Goal: Navigation & Orientation: Find specific page/section

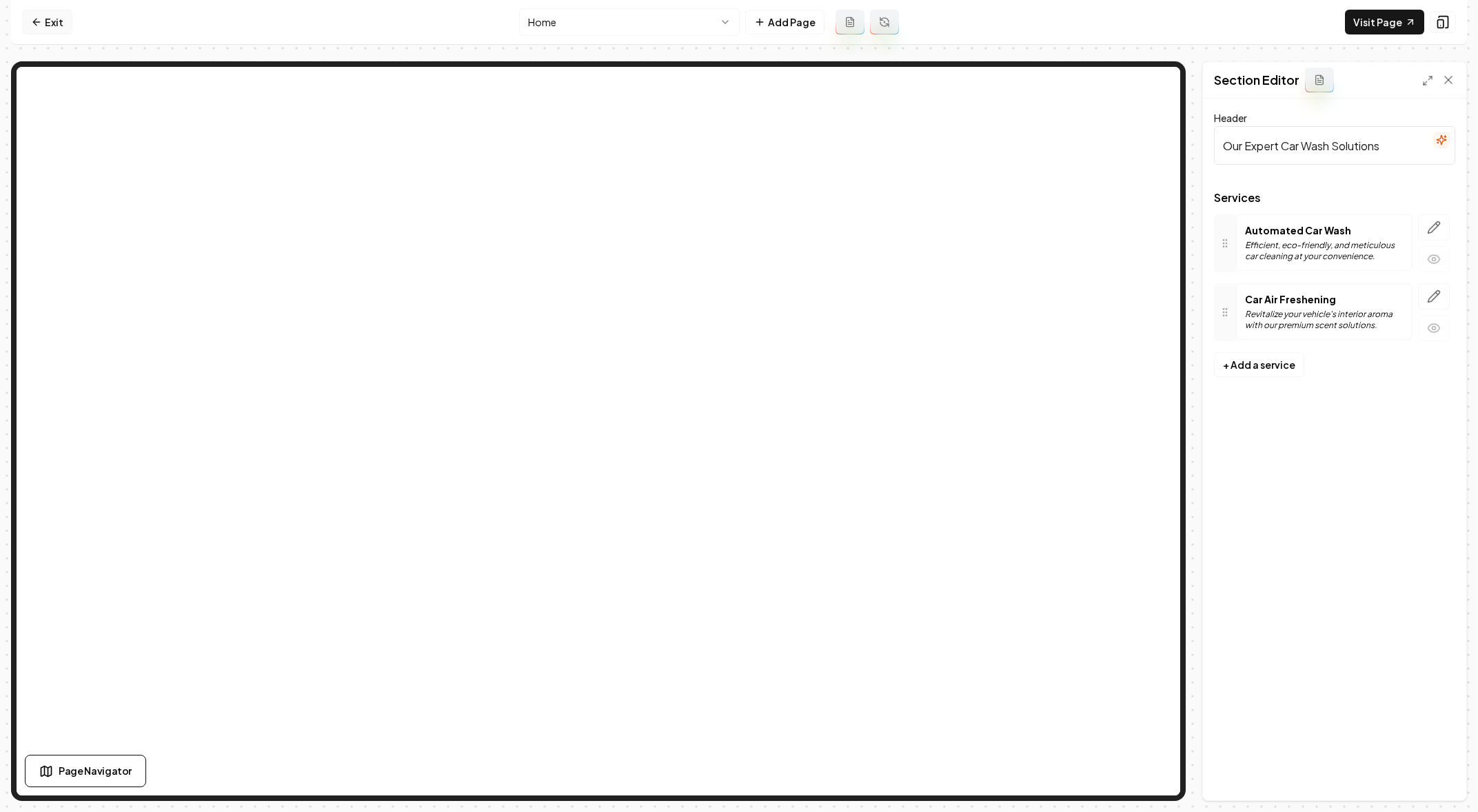
click at [35, 15] on link "Exit" at bounding box center [47, 22] width 50 height 25
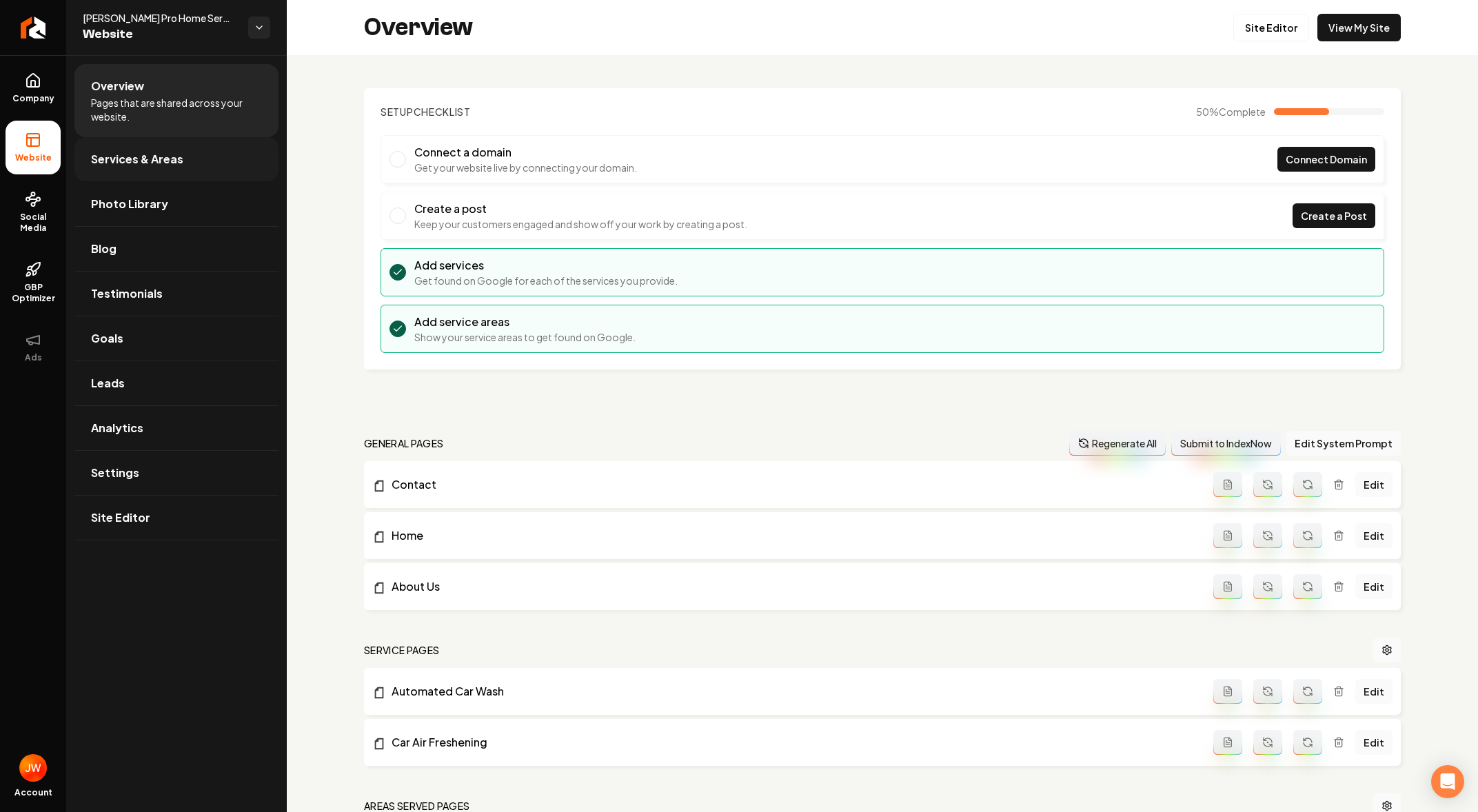
click at [155, 161] on span "Services & Areas" at bounding box center [137, 159] width 92 height 16
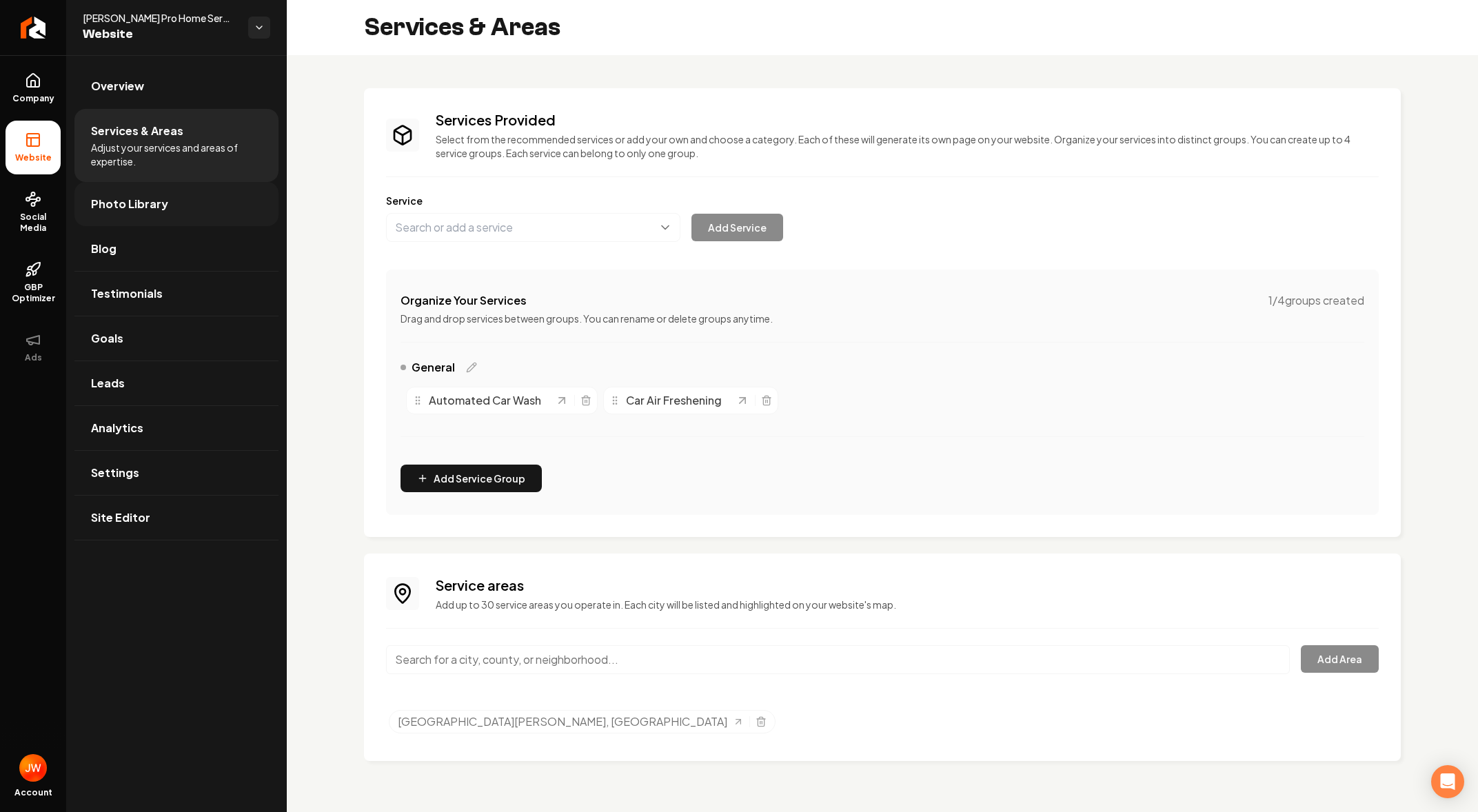
click at [155, 209] on span "Photo Library" at bounding box center [129, 203] width 77 height 16
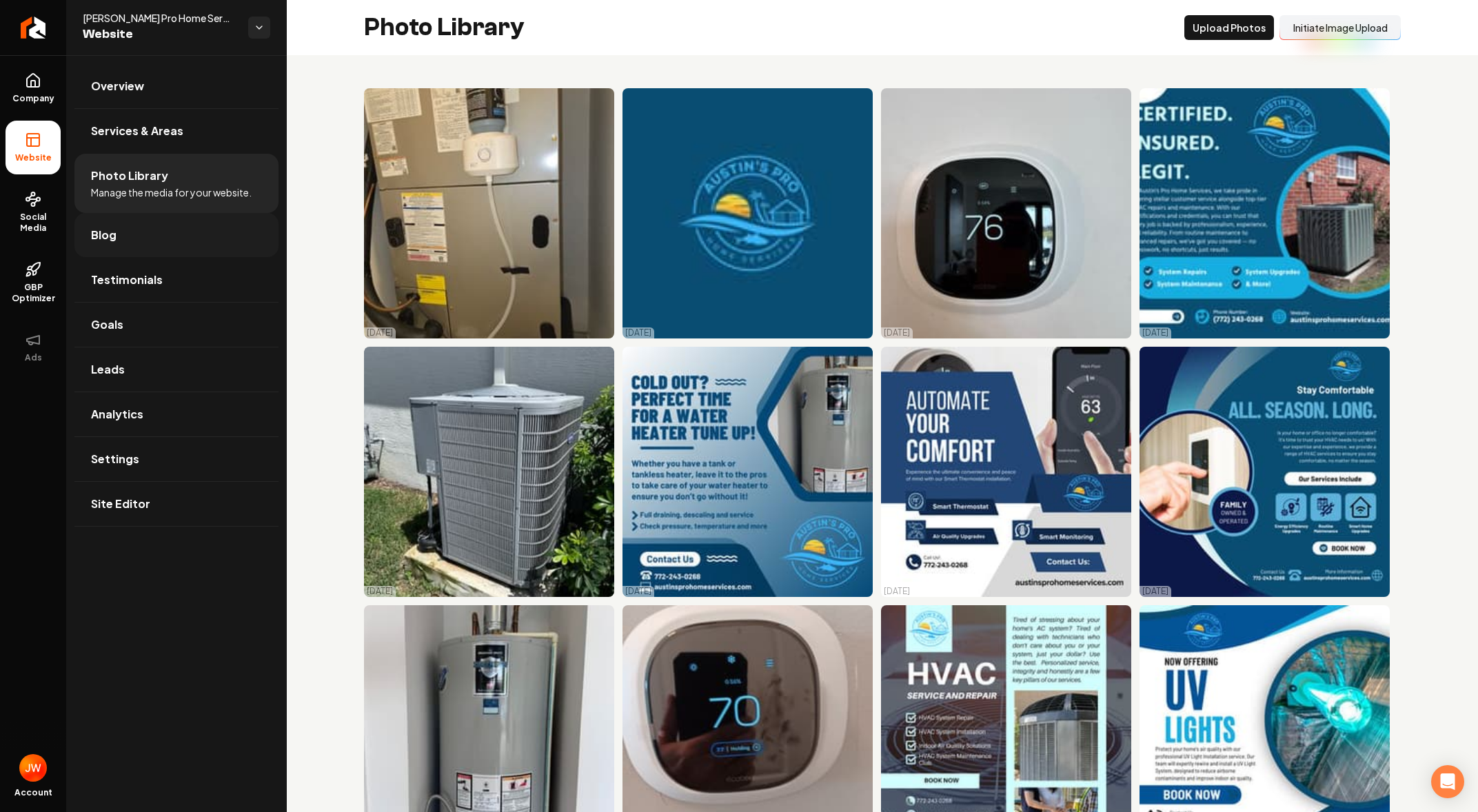
click at [142, 229] on link "Blog" at bounding box center [176, 235] width 204 height 44
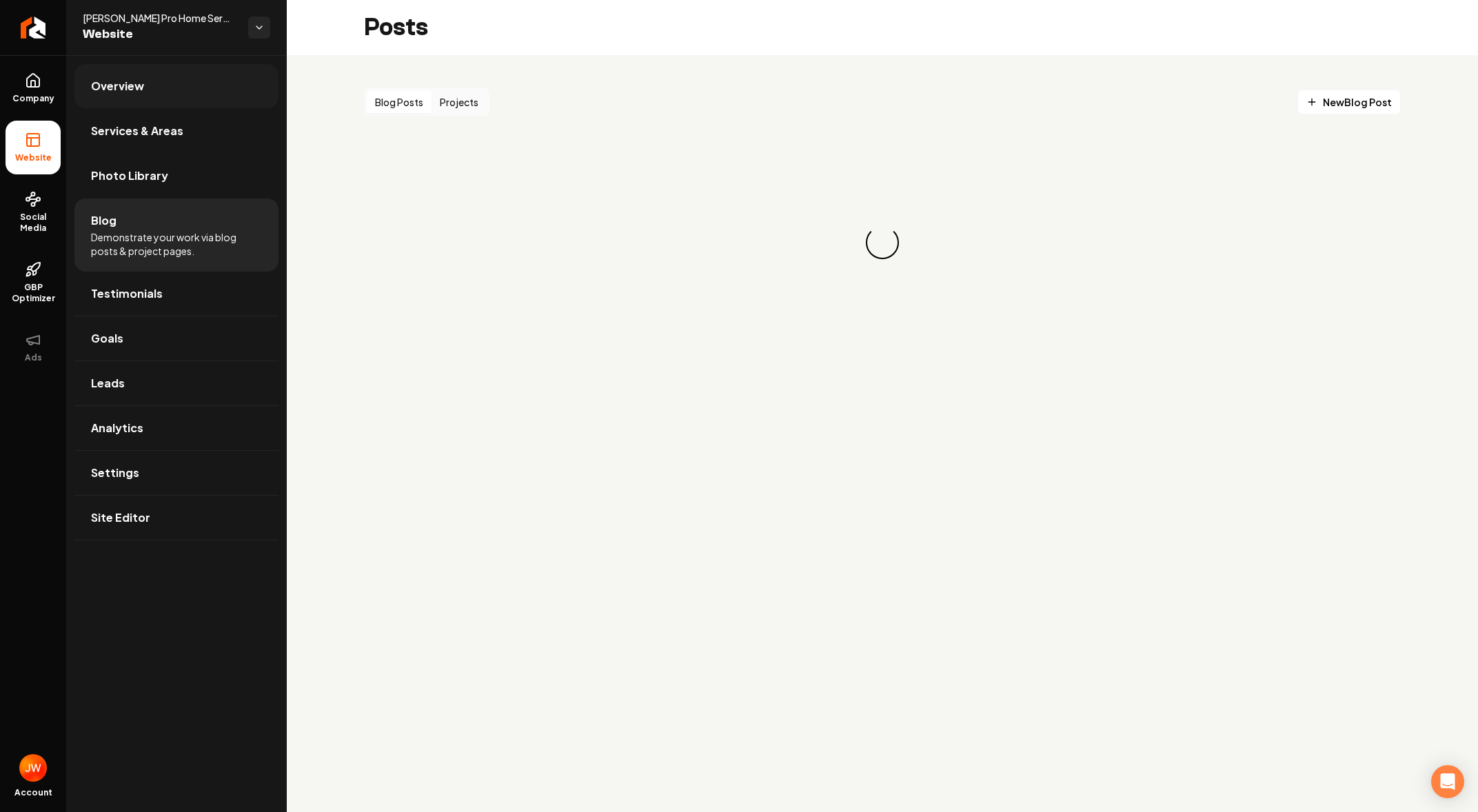
click at [125, 86] on span "Overview" at bounding box center [117, 85] width 53 height 16
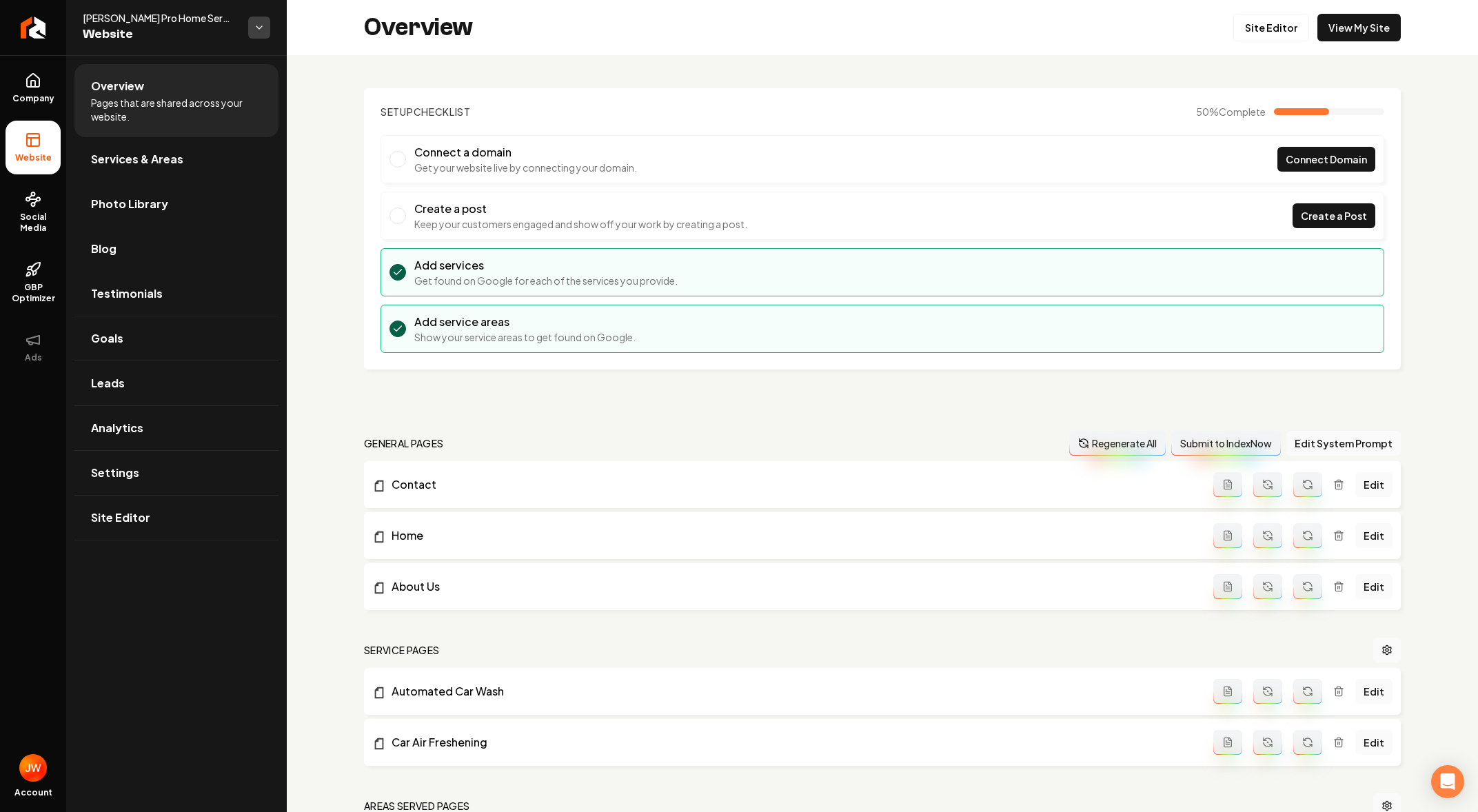
click at [256, 22] on html "Company Website Social Media GBP Optimizer Ads Account Austin's Pro Home Servic…" at bounding box center [739, 406] width 1478 height 812
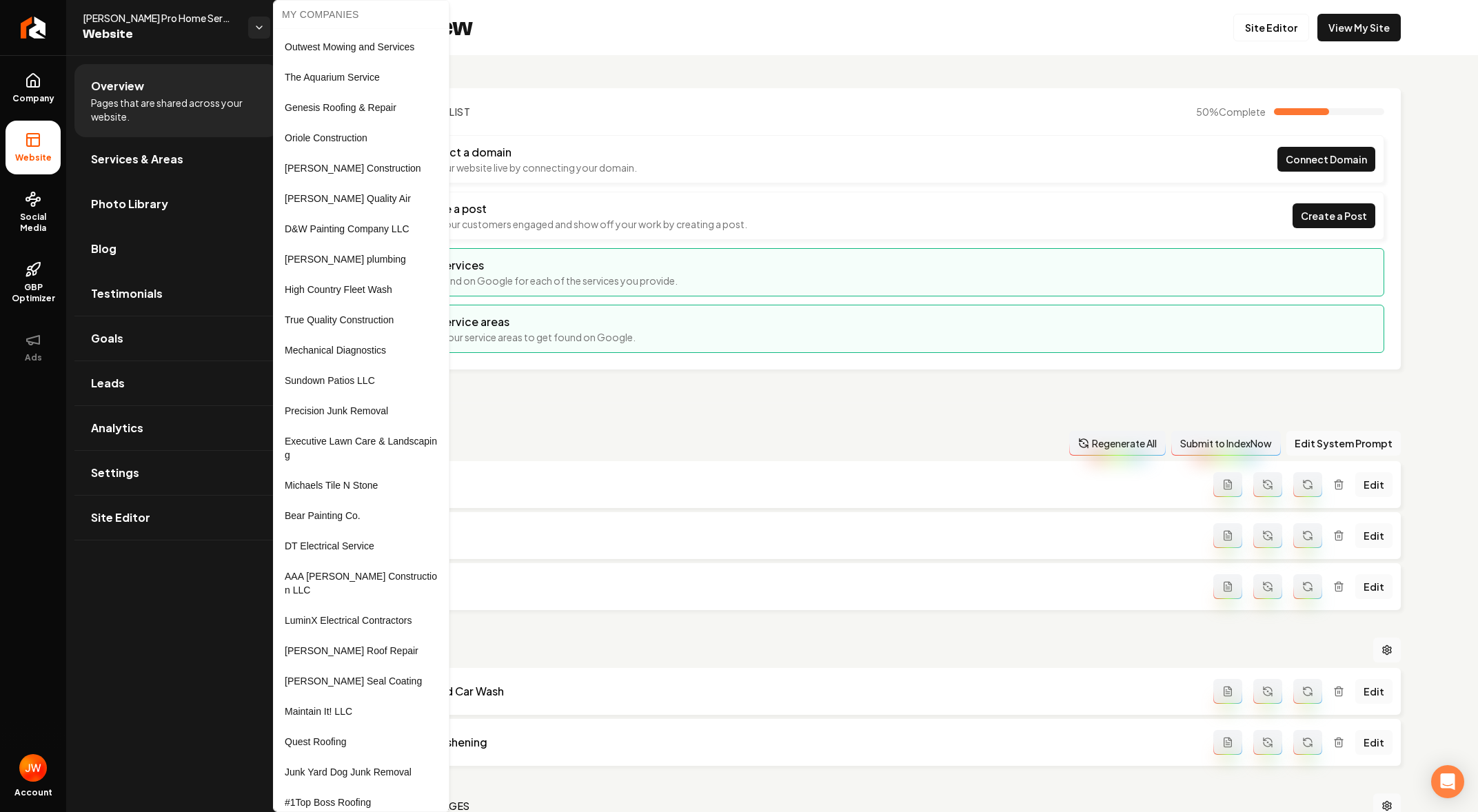
click at [233, 29] on html "Company Website Social Media GBP Optimizer Ads Account Austin's Pro Home Servic…" at bounding box center [739, 406] width 1478 height 812
